Goal: Check status

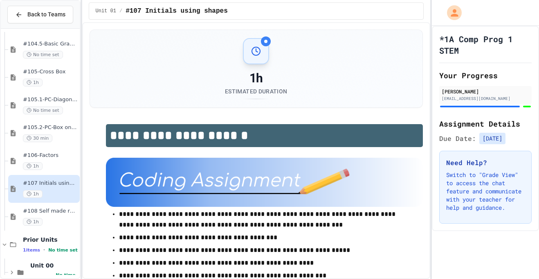
scroll to position [240, 0]
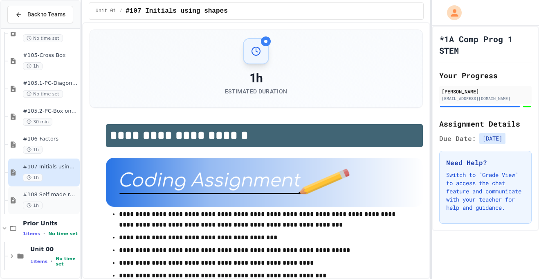
click at [49, 201] on div "1h" at bounding box center [50, 205] width 55 height 8
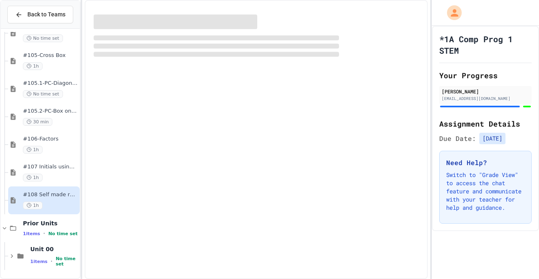
scroll to position [230, 0]
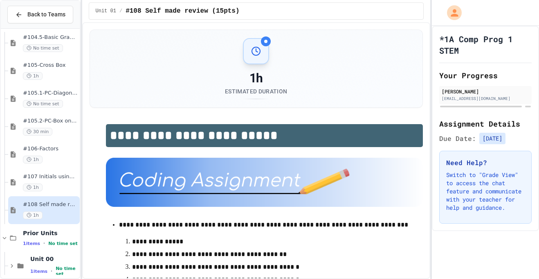
click at [224, 146] on h1 "**********" at bounding box center [265, 135] width 318 height 23
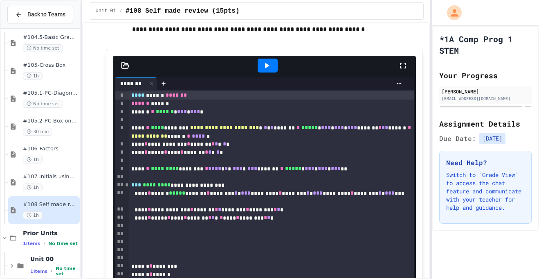
scroll to position [378, 0]
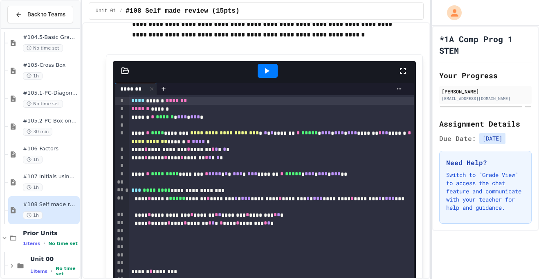
click at [269, 69] on icon at bounding box center [267, 71] width 10 height 10
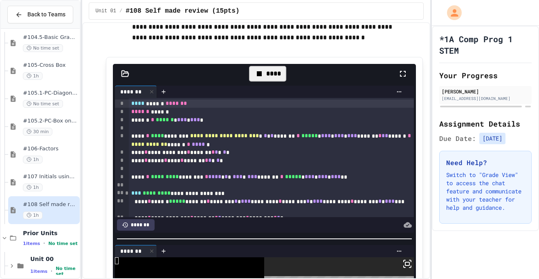
scroll to position [375, 0]
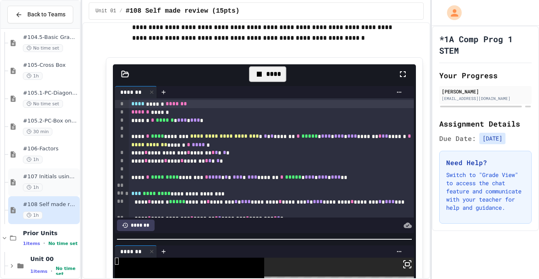
click at [63, 185] on div "1h" at bounding box center [50, 187] width 55 height 8
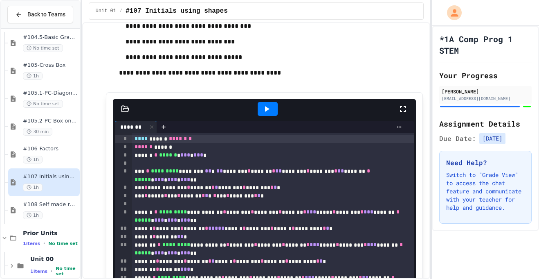
scroll to position [347, 0]
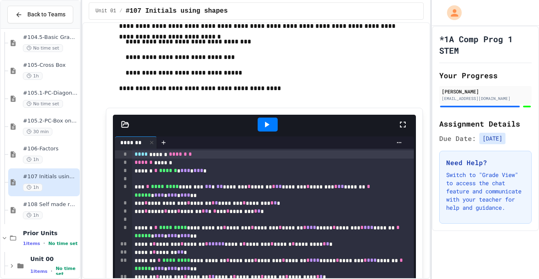
click at [265, 121] on icon at bounding box center [267, 125] width 10 height 10
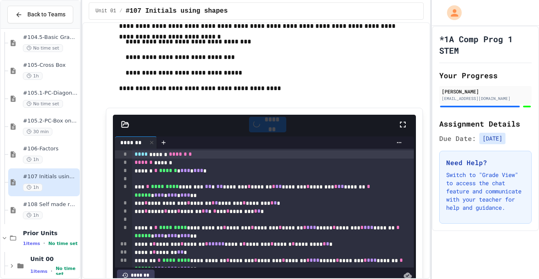
scroll to position [49, 0]
click at [409, 119] on div at bounding box center [407, 124] width 18 height 22
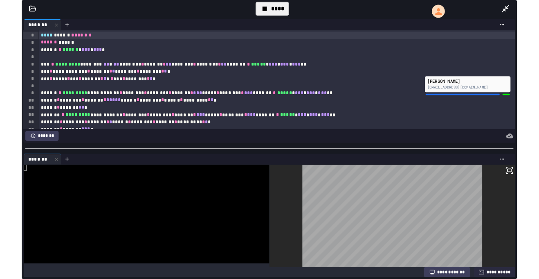
scroll to position [205, 0]
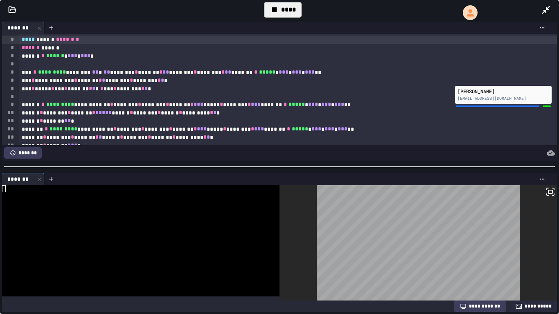
click at [539, 13] on icon at bounding box center [546, 10] width 10 height 10
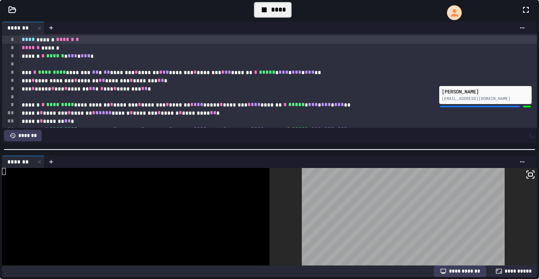
scroll to position [347, 0]
